Goal: Task Accomplishment & Management: Complete application form

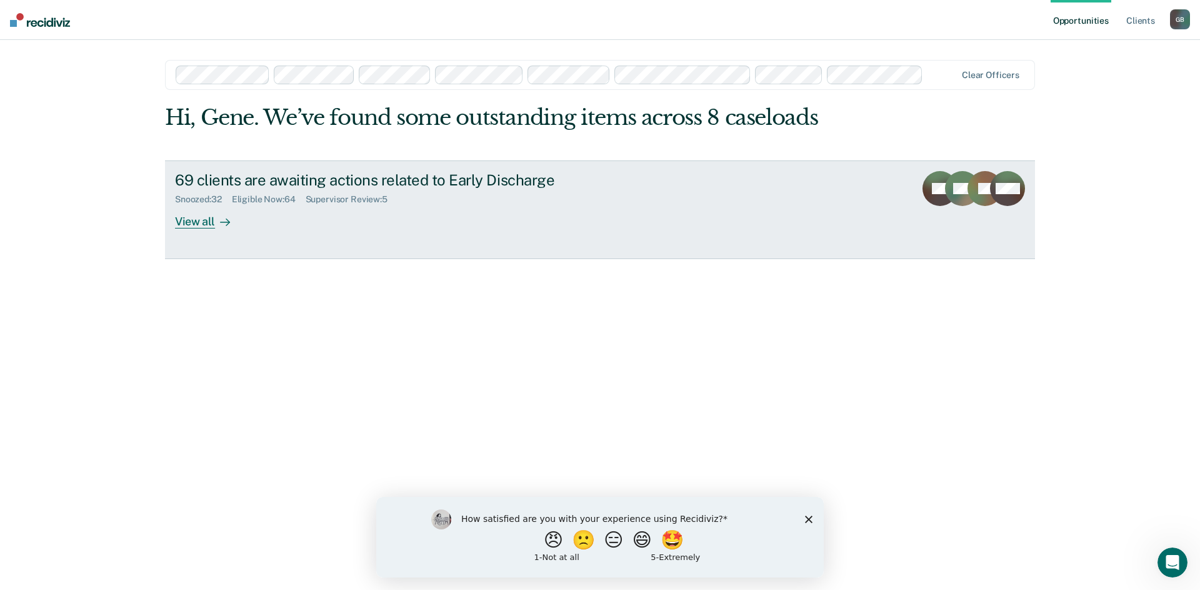
click at [368, 201] on div "Supervisor Review : 5" at bounding box center [352, 199] width 92 height 11
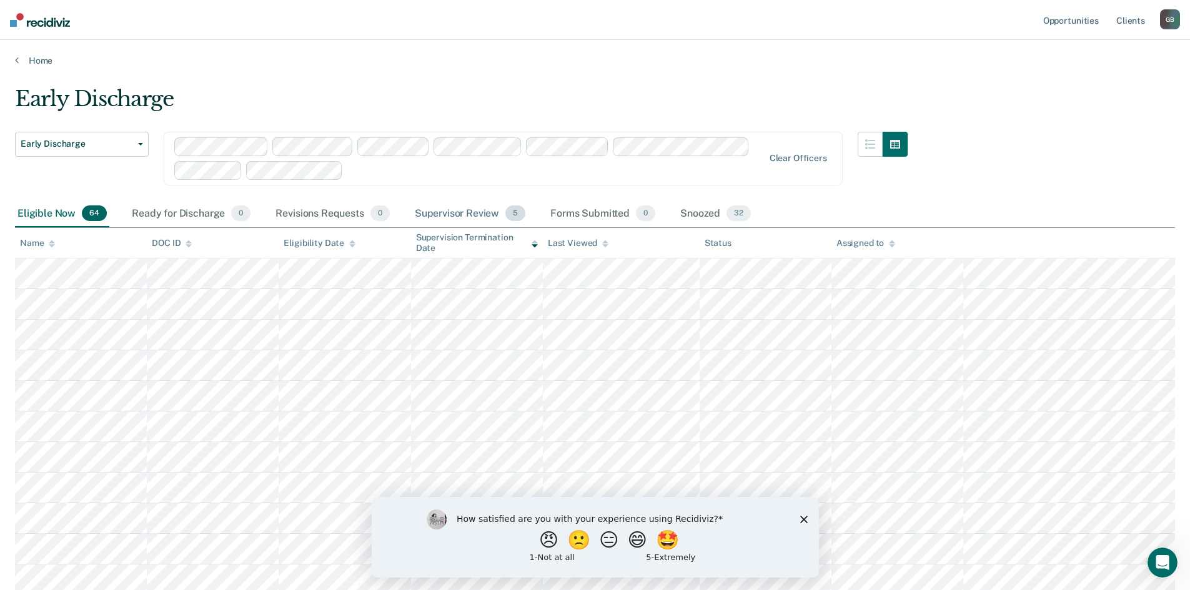
click at [442, 216] on div "Supervisor Review 5" at bounding box center [470, 214] width 116 height 27
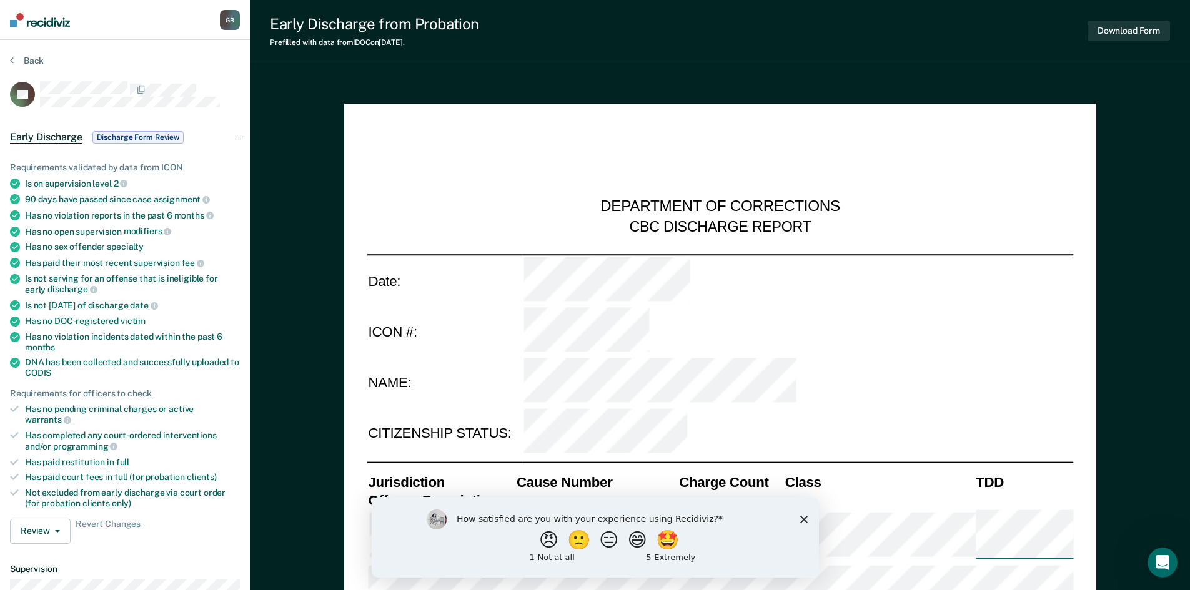
type textarea "x"
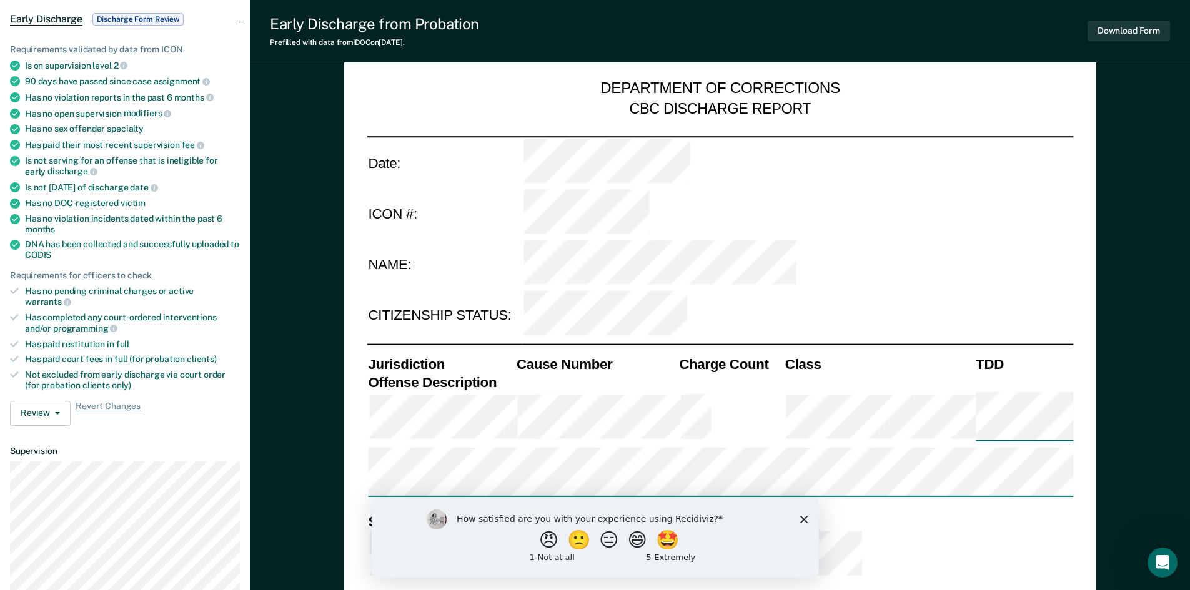
scroll to position [125, 0]
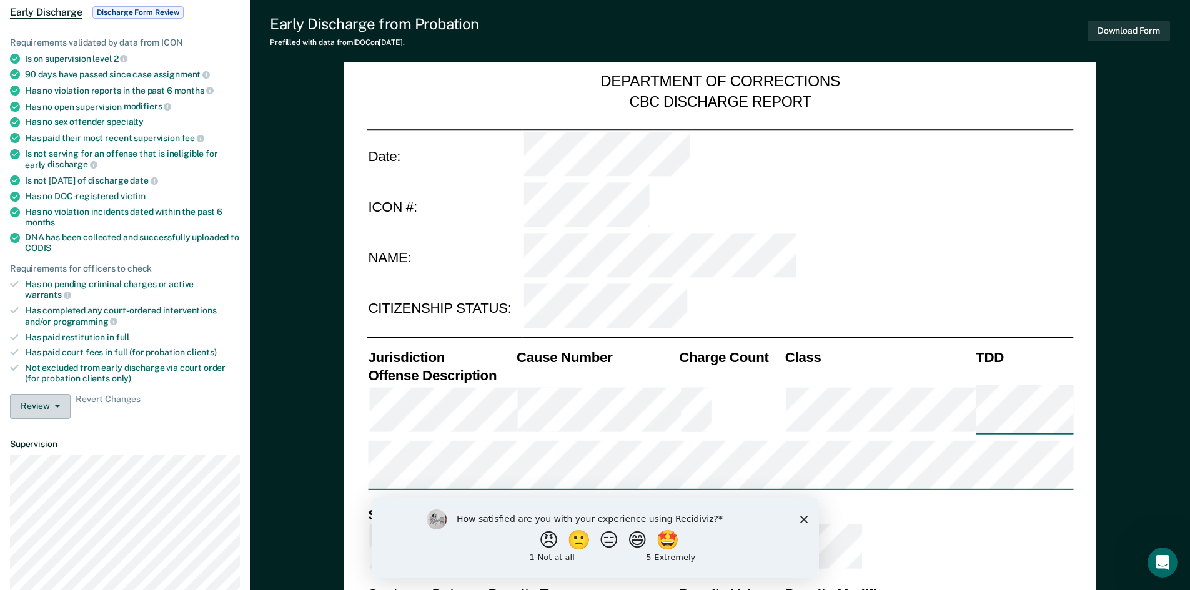
click at [53, 400] on button "Review" at bounding box center [40, 406] width 61 height 25
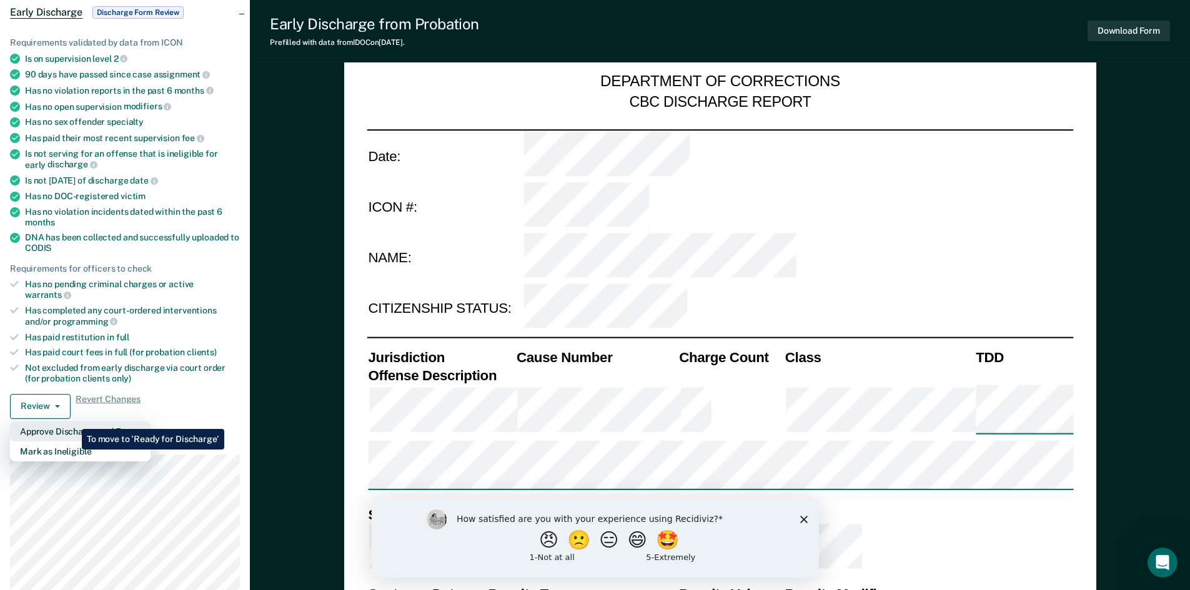
click at [72, 422] on button "Approve Discharge and Forms" at bounding box center [80, 432] width 141 height 20
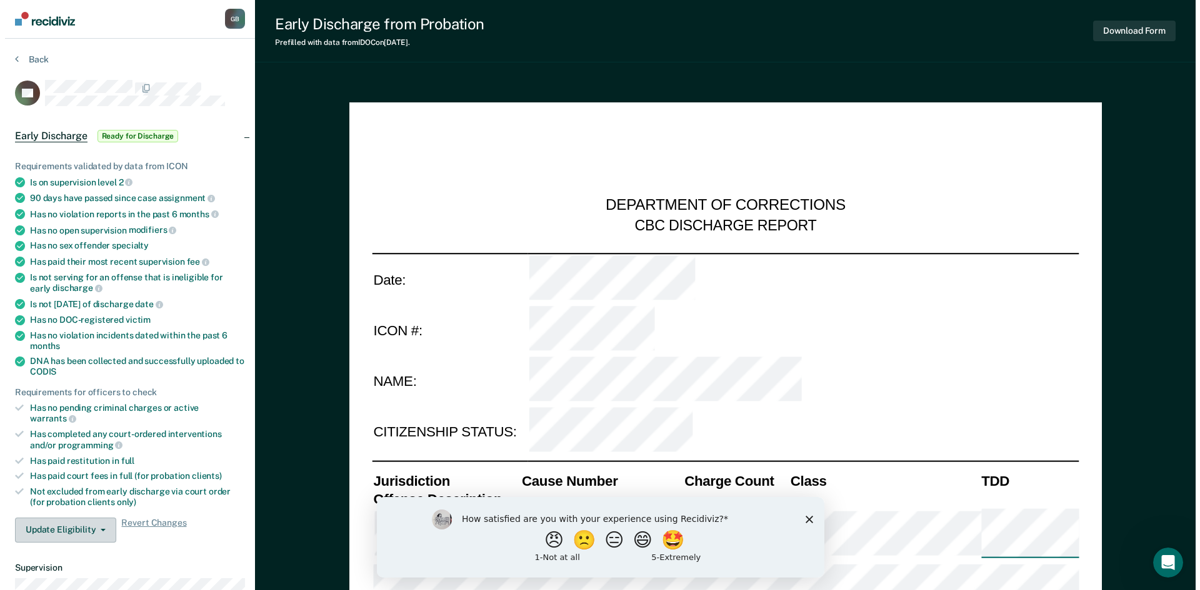
scroll to position [0, 0]
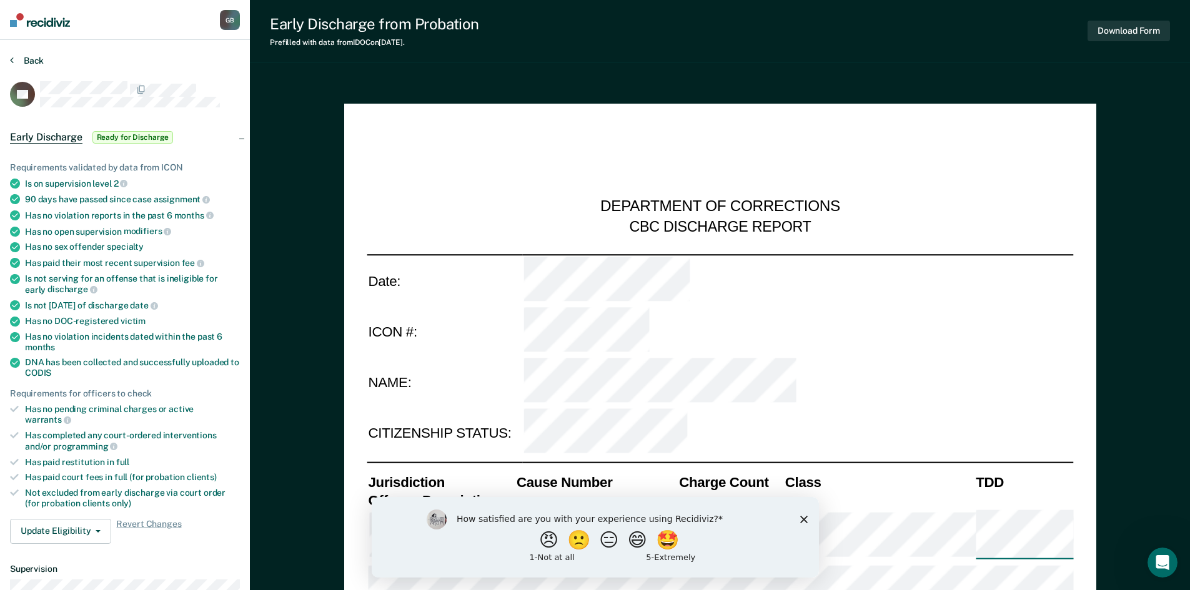
click at [16, 58] on button "Back" at bounding box center [27, 60] width 34 height 11
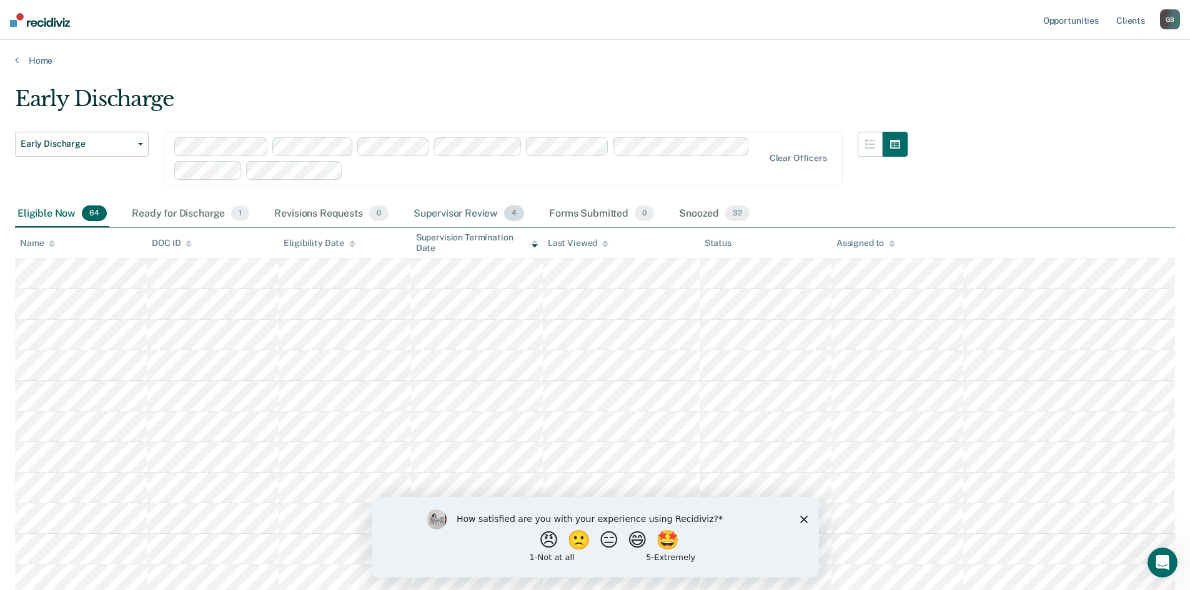
click at [487, 217] on div "Supervisor Review 4" at bounding box center [469, 214] width 116 height 27
